Goal: Task Accomplishment & Management: Manage account settings

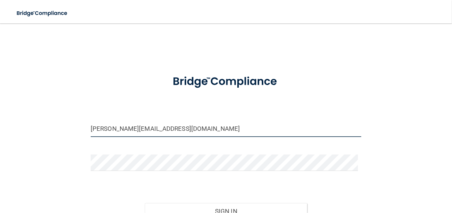
drag, startPoint x: 98, startPoint y: 131, endPoint x: 81, endPoint y: 127, distance: 17.6
click at [81, 127] on div "[PERSON_NAME][EMAIL_ADDRESS][DOMAIN_NAME] Invalid email/password. You don't hav…" at bounding box center [226, 143] width 423 height 225
type input "[EMAIL_ADDRESS][DOMAIN_NAME]"
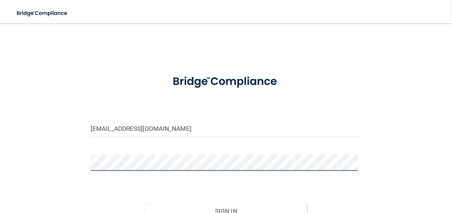
click at [145, 203] on button "Sign In" at bounding box center [226, 211] width 162 height 16
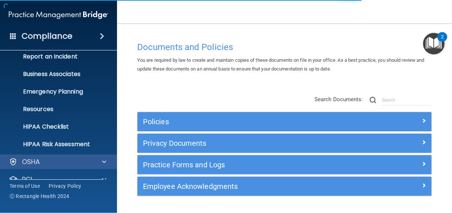
scroll to position [90, 0]
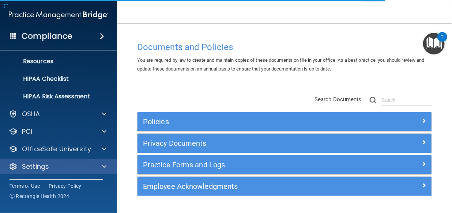
click at [102, 171] on div "Settings" at bounding box center [58, 167] width 117 height 15
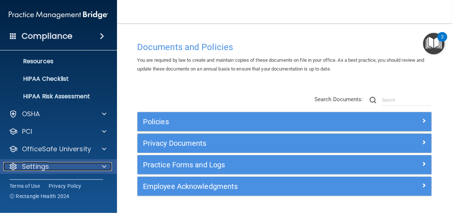
click at [104, 167] on span at bounding box center [104, 166] width 4 height 9
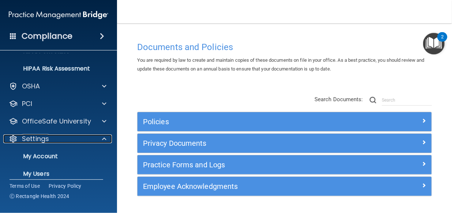
scroll to position [160, 0]
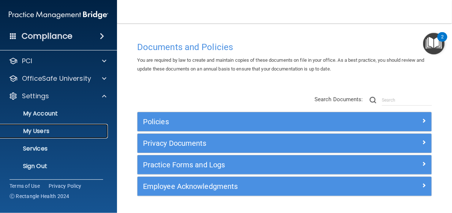
click at [54, 132] on p "My Users" at bounding box center [55, 131] width 100 height 7
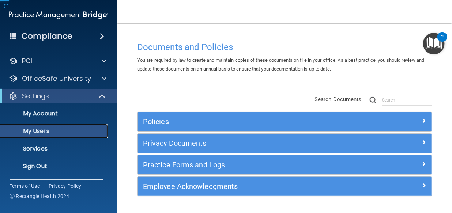
scroll to position [37, 0]
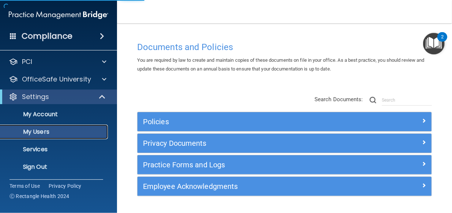
select select "20"
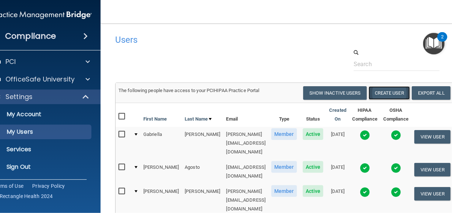
click at [384, 92] on button "Create User" at bounding box center [389, 93] width 41 height 14
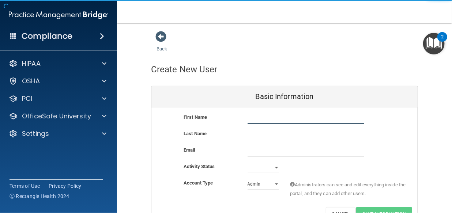
click at [303, 117] on input "text" at bounding box center [306, 118] width 117 height 11
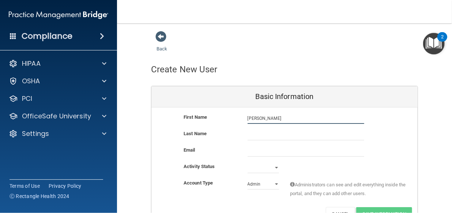
type input "[PERSON_NAME]"
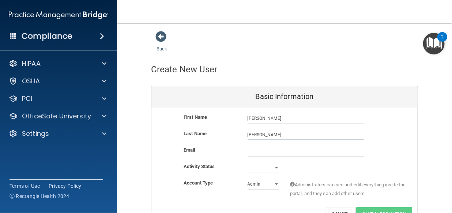
type input "[PERSON_NAME]"
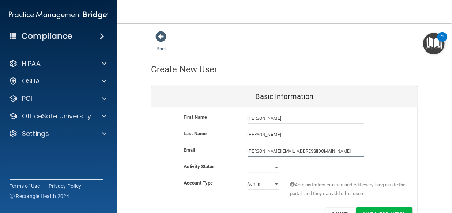
type input "[PERSON_NAME][EMAIL_ADDRESS][DOMAIN_NAME]"
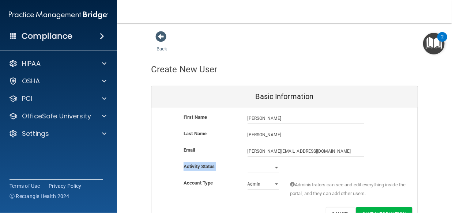
drag, startPoint x: 261, startPoint y: 173, endPoint x: 262, endPoint y: 170, distance: 3.9
click at [261, 173] on div "Activity Status Active Inactive" at bounding box center [285, 170] width 266 height 16
click at [262, 169] on select "Active Inactive" at bounding box center [263, 167] width 31 height 11
click at [245, 187] on div "Admin Member" at bounding box center [263, 184] width 42 height 11
click at [274, 168] on select "Active Inactive" at bounding box center [263, 167] width 31 height 11
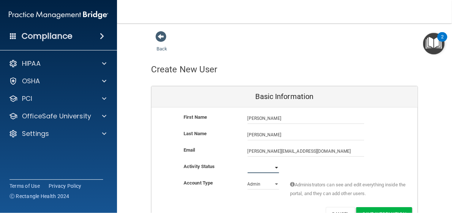
select select "active"
click at [248, 162] on select "Active Inactive" at bounding box center [263, 167] width 31 height 11
click at [255, 184] on select "Admin Member" at bounding box center [263, 184] width 31 height 11
select select "practice_member"
click at [248, 179] on select "Admin Member" at bounding box center [263, 184] width 31 height 11
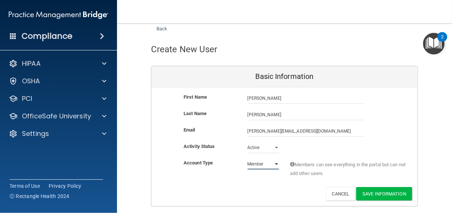
scroll to position [42, 0]
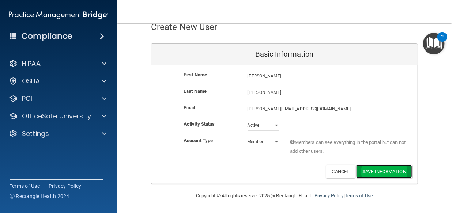
click at [389, 173] on button "Save Information" at bounding box center [384, 172] width 56 height 14
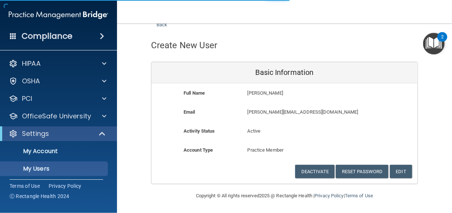
scroll to position [436, 0]
select select "20"
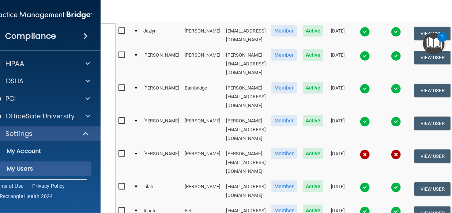
scroll to position [270, 0]
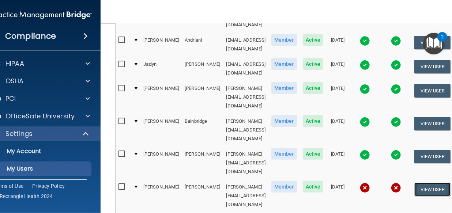
click at [433, 183] on button "View User" at bounding box center [433, 190] width 36 height 14
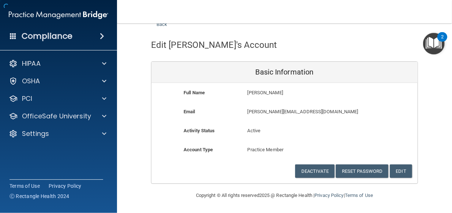
scroll to position [24, 0]
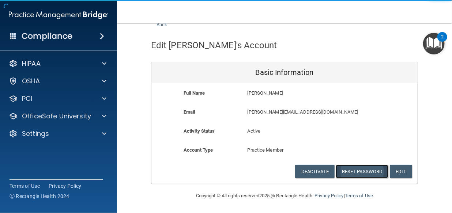
click at [371, 174] on button "Reset Password" at bounding box center [362, 172] width 53 height 14
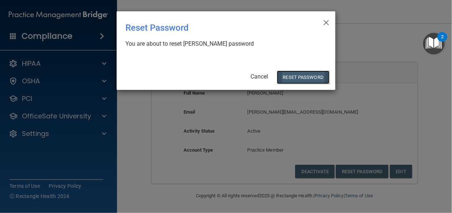
click at [304, 78] on button "Reset Password" at bounding box center [303, 78] width 53 height 14
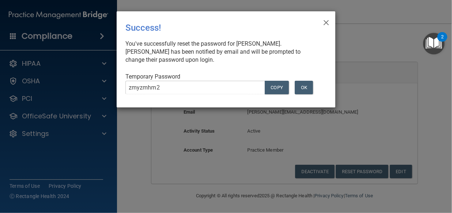
click at [122, 89] on div "zmyzmhm2 COPY" at bounding box center [206, 90] width 172 height 19
click at [304, 91] on button "OK" at bounding box center [304, 88] width 18 height 14
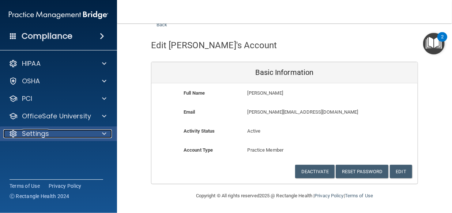
click at [103, 133] on span at bounding box center [104, 134] width 4 height 9
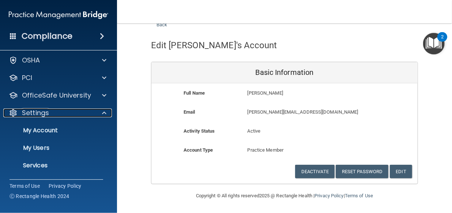
scroll to position [37, 0]
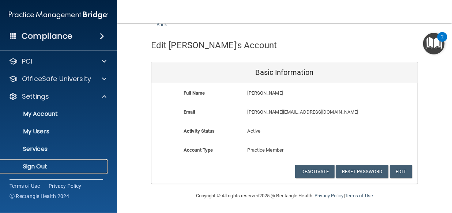
click at [53, 165] on p "Sign Out" at bounding box center [55, 166] width 100 height 7
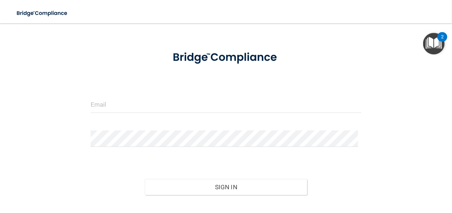
scroll to position [71, 0]
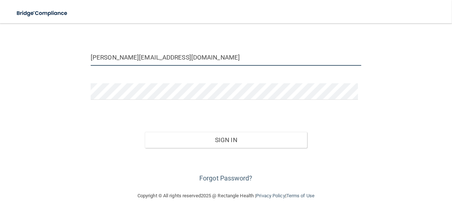
drag, startPoint x: 100, startPoint y: 58, endPoint x: 71, endPoint y: 60, distance: 29.3
click at [71, 60] on div "[PERSON_NAME][EMAIL_ADDRESS][DOMAIN_NAME] Invalid email/password. You don't hav…" at bounding box center [226, 71] width 423 height 225
type input "[PERSON_NAME][EMAIL_ADDRESS][DOMAIN_NAME]"
click at [324, 139] on div "Sign In" at bounding box center [226, 132] width 282 height 31
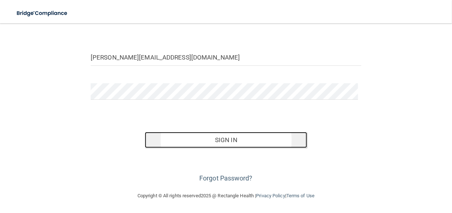
click at [287, 138] on button "Sign In" at bounding box center [226, 140] width 162 height 16
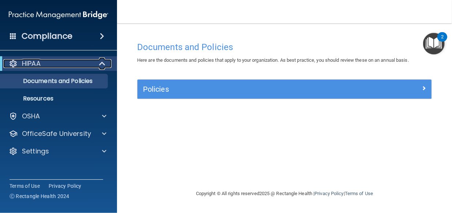
click at [102, 64] on span at bounding box center [103, 63] width 6 height 9
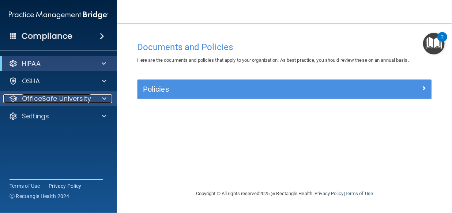
click at [107, 97] on div at bounding box center [103, 98] width 18 height 9
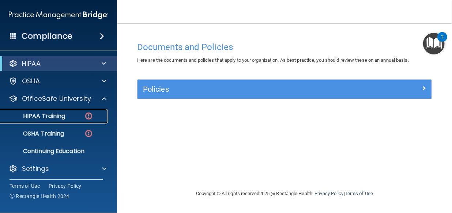
click at [57, 121] on link "HIPAA Training" at bounding box center [50, 116] width 115 height 15
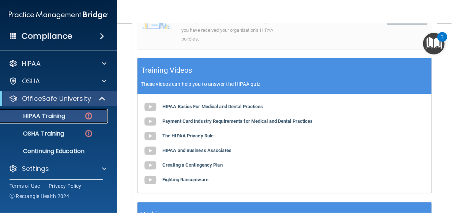
scroll to position [233, 0]
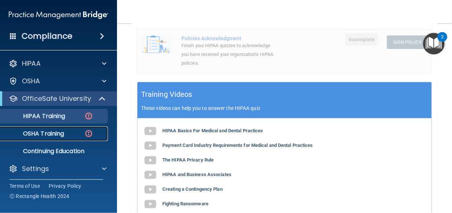
click at [46, 136] on p "OSHA Training" at bounding box center [34, 133] width 59 height 7
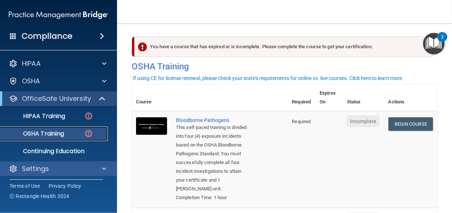
scroll to position [3, 0]
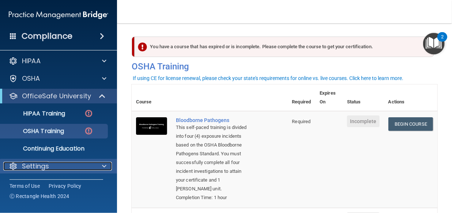
click at [96, 165] on div at bounding box center [103, 166] width 18 height 9
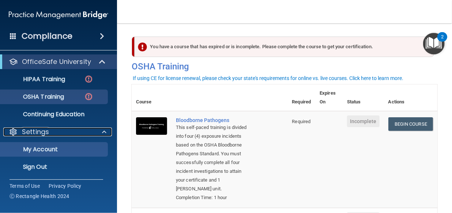
scroll to position [37, 0]
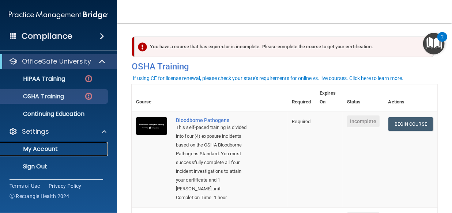
click at [58, 146] on p "My Account" at bounding box center [55, 149] width 100 height 7
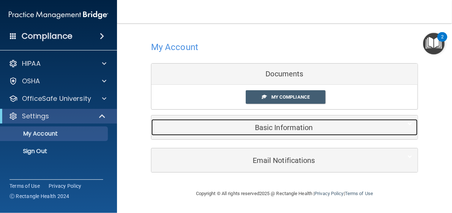
click at [290, 128] on h5 "Basic Information" at bounding box center [273, 128] width 233 height 8
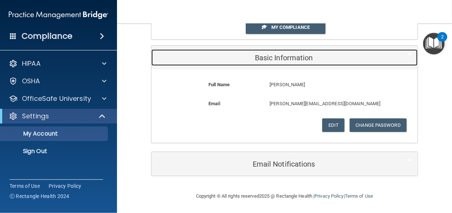
scroll to position [70, 0]
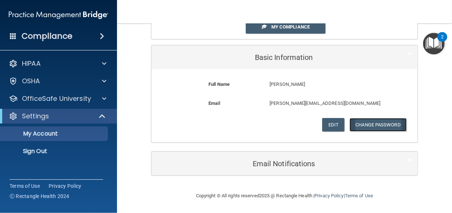
click at [384, 128] on button "Change Password" at bounding box center [378, 125] width 57 height 14
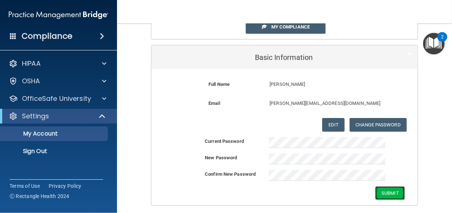
click at [387, 192] on button "Submit" at bounding box center [390, 194] width 30 height 14
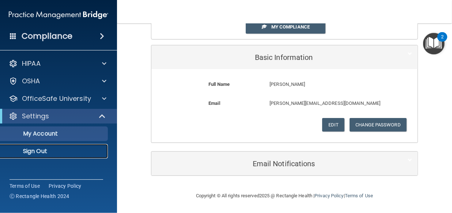
click at [50, 154] on p "Sign Out" at bounding box center [55, 151] width 100 height 7
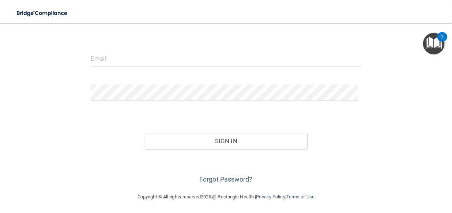
scroll to position [71, 0]
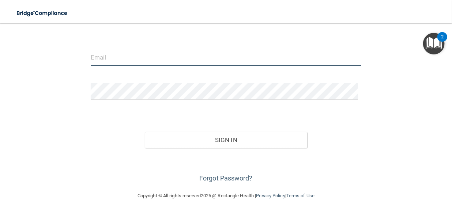
type input "[PERSON_NAME][EMAIL_ADDRESS][DOMAIN_NAME]"
